Goal: Information Seeking & Learning: Learn about a topic

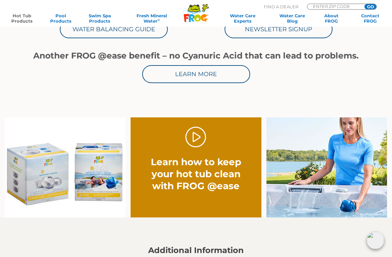
scroll to position [351, 0]
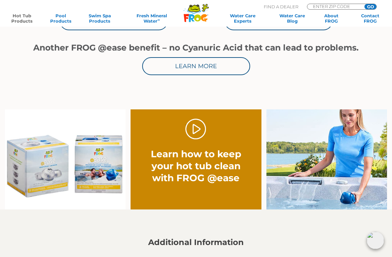
click at [193, 130] on link "." at bounding box center [195, 129] width 21 height 21
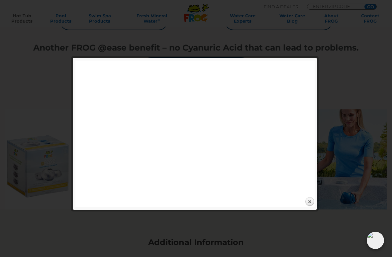
click at [314, 202] on link "Close" at bounding box center [310, 202] width 10 height 10
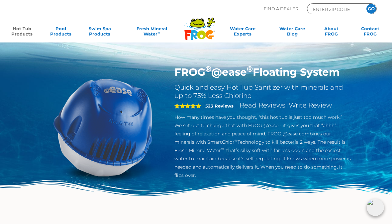
click at [282, 9] on p "Find A Dealer" at bounding box center [281, 8] width 35 height 11
click at [340, 8] on input "ENTER ZIP CODE" at bounding box center [334, 9] width 45 height 8
type input "ENTER ZIP CODE"
click at [333, 7] on input "Zip Code Form" at bounding box center [334, 9] width 45 height 8
type input "50131"
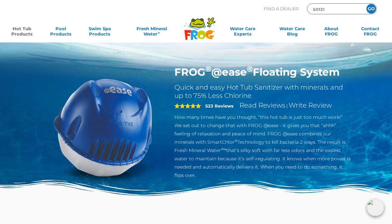
click at [371, 9] on input "GO" at bounding box center [371, 9] width 10 height 10
click at [372, 8] on input "GO" at bounding box center [371, 9] width 10 height 10
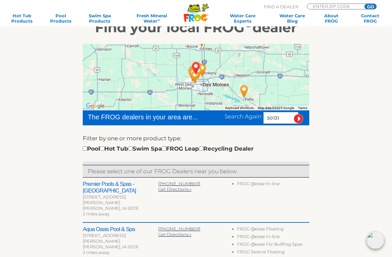
scroll to position [98, 0]
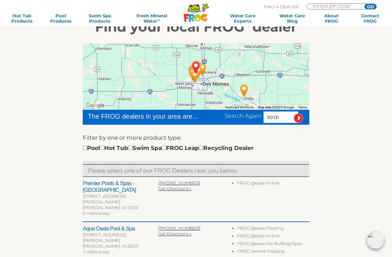
click at [112, 147] on div "Pool Hot Tub Swim Spa FROG Leap Recycling Dealer" at bounding box center [168, 148] width 171 height 9
click at [104, 146] on input "checkbox" at bounding box center [102, 148] width 4 height 4
checkbox input "true"
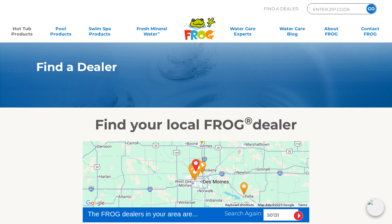
click at [27, 28] on link "Hot Tub Products" at bounding box center [22, 32] width 30 height 13
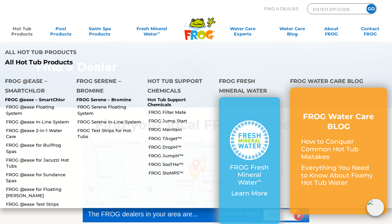
click at [44, 186] on link "FROG @ease for Floating [PERSON_NAME]" at bounding box center [38, 192] width 65 height 12
click at [51, 128] on link "FROG @ease 2-in-1 Water Care" at bounding box center [38, 134] width 65 height 12
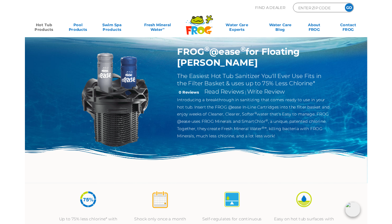
scroll to position [13, 0]
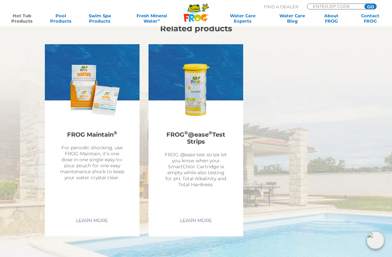
scroll to position [1667, 0]
click at [45, 132] on link "FROG Maintain ® For periodic shocking, use FROG Maintain, it’s one dose in one …" at bounding box center [92, 127] width 95 height 166
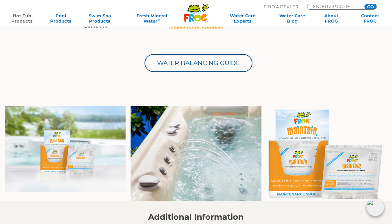
scroll to position [295, 0]
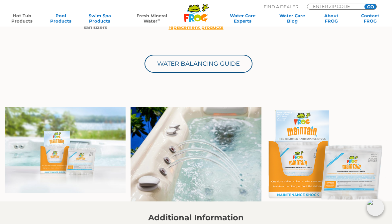
click at [152, 19] on link "Fresh Mineral Water ∞" at bounding box center [152, 18] width 56 height 11
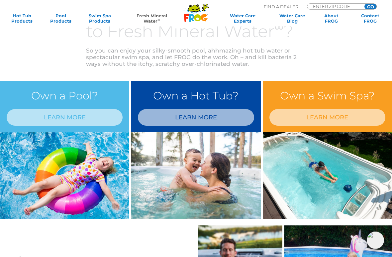
scroll to position [247, 0]
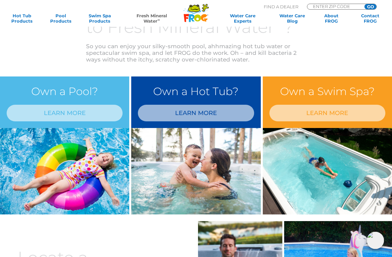
click at [184, 113] on link "LEARN MORE" at bounding box center [196, 113] width 116 height 17
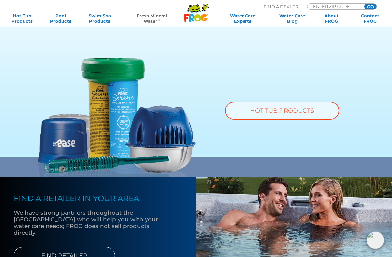
scroll to position [417, 0]
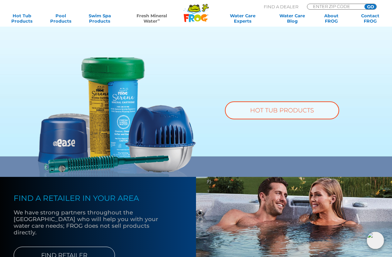
click at [285, 103] on link "HOT TUB PRODUCTS" at bounding box center [282, 110] width 114 height 18
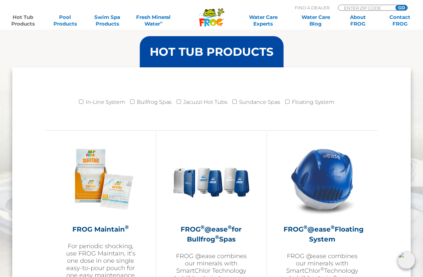
scroll to position [647, 0]
click at [290, 100] on input "Floating System" at bounding box center [287, 102] width 4 height 4
checkbox input "true"
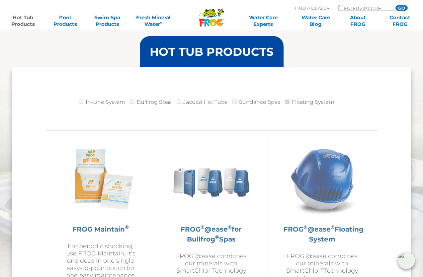
scroll to position [648, 0]
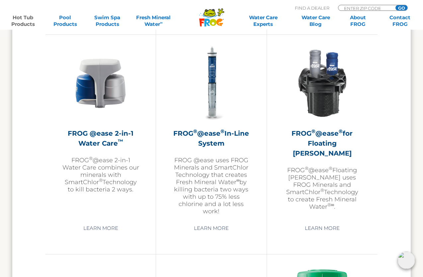
scroll to position [964, 0]
click at [109, 234] on link "Learn More" at bounding box center [101, 228] width 50 height 12
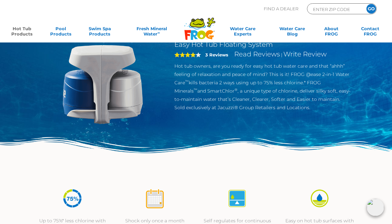
scroll to position [42, 0]
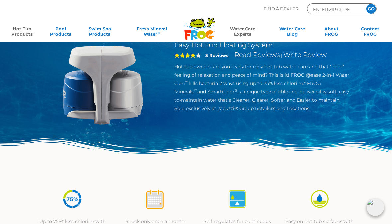
click at [246, 32] on link "Water Care Experts" at bounding box center [243, 32] width 52 height 13
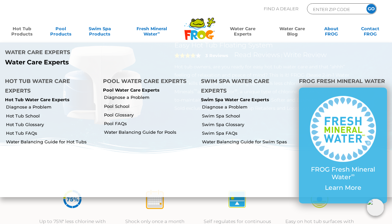
click at [294, 28] on link "Water Care Blog" at bounding box center [292, 32] width 30 height 13
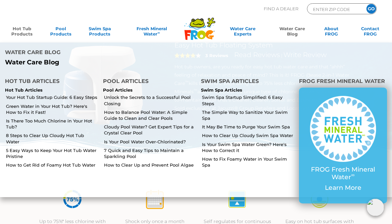
click at [281, 94] on link "Swim Spa Startup Simplified: 6 Easy Steps" at bounding box center [248, 100] width 92 height 12
click at [81, 94] on link "Your Hot Tub Startup Guide: 6 Easy Steps" at bounding box center [52, 97] width 92 height 6
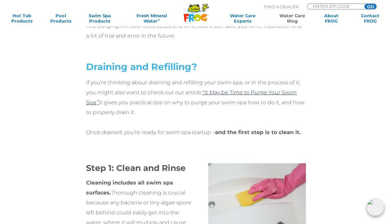
scroll to position [429, 0]
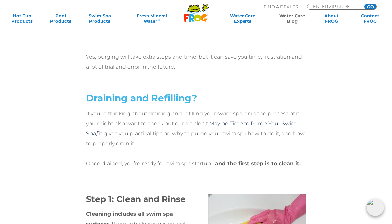
click at [276, 125] on link "“It May be Time to Purge Your Swim Spa,”" at bounding box center [191, 129] width 211 height 16
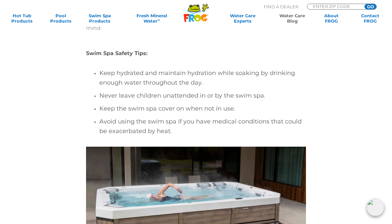
scroll to position [2509, 0]
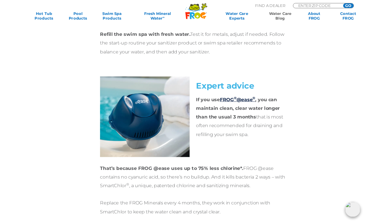
scroll to position [2520, 0]
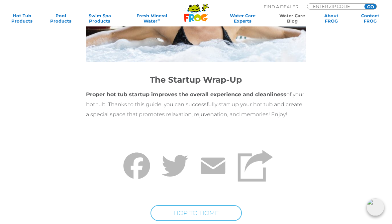
scroll to position [2450, 0]
